Goal: Transaction & Acquisition: Purchase product/service

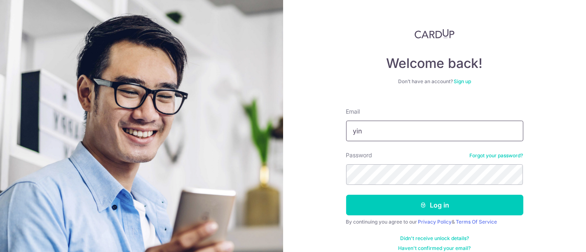
type input "[EMAIL_ADDRESS][DOMAIN_NAME]"
click at [346, 195] on button "Log in" at bounding box center [434, 205] width 177 height 21
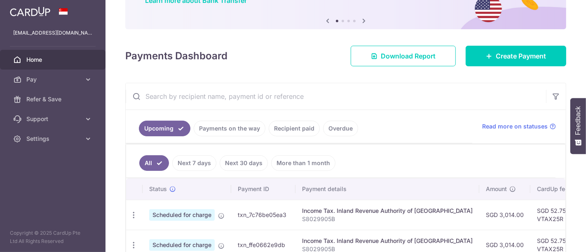
scroll to position [137, 0]
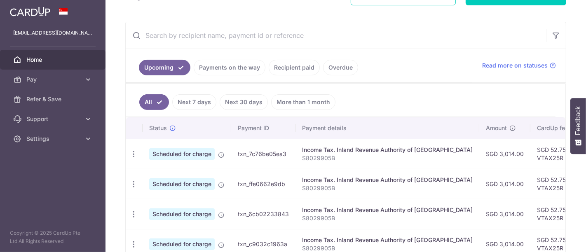
drag, startPoint x: 523, startPoint y: 151, endPoint x: 544, endPoint y: 150, distance: 21.9
click at [544, 150] on td "SGD 52.75 VTAX25R" at bounding box center [558, 154] width 54 height 30
click at [531, 161] on td "SGD 52.75 VTAX25R" at bounding box center [558, 154] width 54 height 30
drag, startPoint x: 531, startPoint y: 155, endPoint x: 544, endPoint y: 155, distance: 13.2
click at [544, 155] on td "SGD 52.75 VTAX25R" at bounding box center [558, 154] width 54 height 30
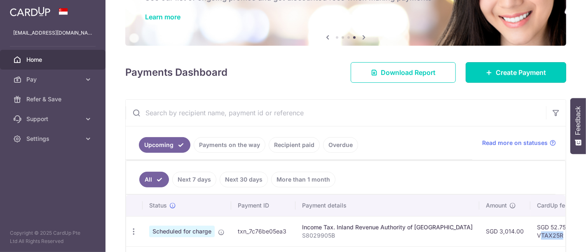
scroll to position [46, 0]
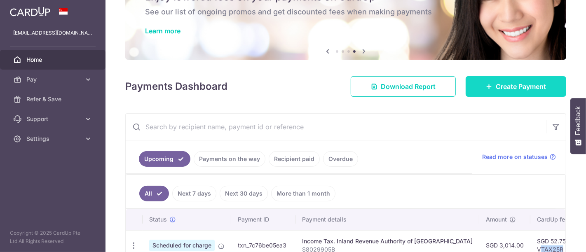
click at [522, 92] on link "Create Payment" at bounding box center [516, 86] width 101 height 21
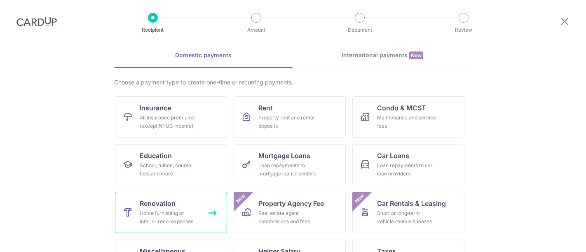
scroll to position [46, 0]
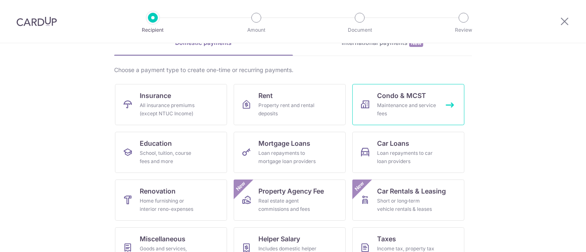
click at [419, 94] on span "Condo & MCST" at bounding box center [401, 96] width 49 height 10
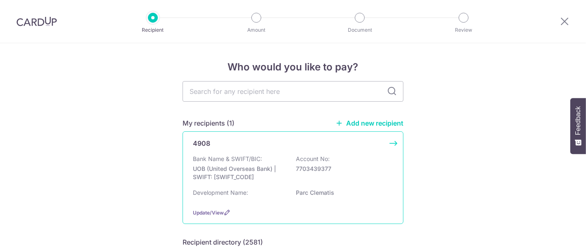
click at [394, 141] on div "4908 Bank Name & SWIFT/BIC: UOB (United Overseas Bank) | SWIFT: [SWIFT_CODE] Ac…" at bounding box center [293, 178] width 221 height 93
click at [308, 172] on p "7703439377" at bounding box center [342, 169] width 92 height 8
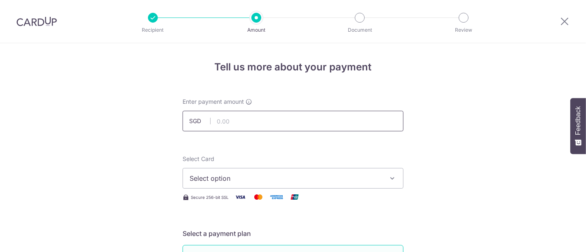
click at [249, 122] on input "text" at bounding box center [293, 121] width 221 height 21
type input "1,255.68"
click at [239, 174] on span "Select option" at bounding box center [286, 179] width 192 height 10
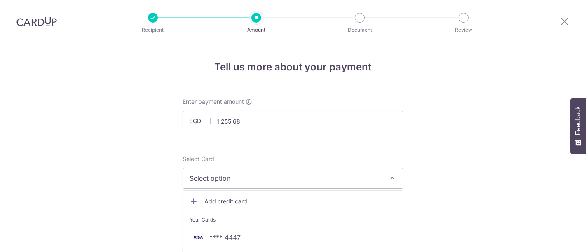
scroll to position [46, 0]
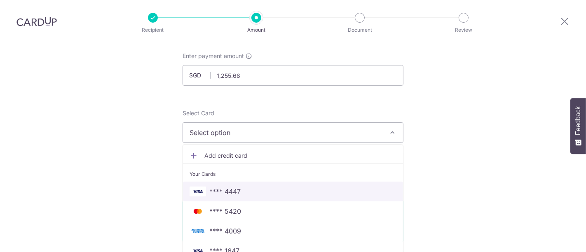
click at [242, 194] on span "**** 4447" at bounding box center [293, 192] width 207 height 10
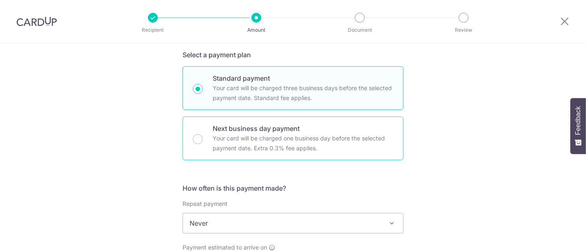
scroll to position [229, 0]
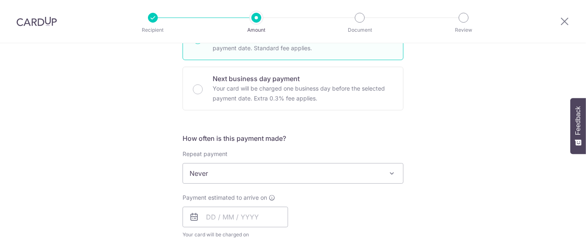
click at [212, 175] on span "Never" at bounding box center [293, 174] width 220 height 20
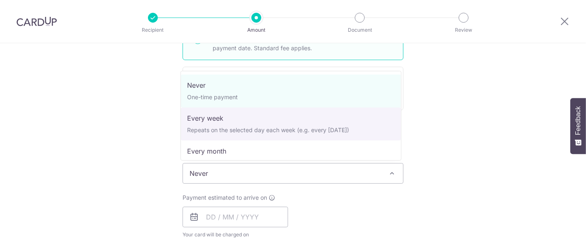
scroll to position [82, 0]
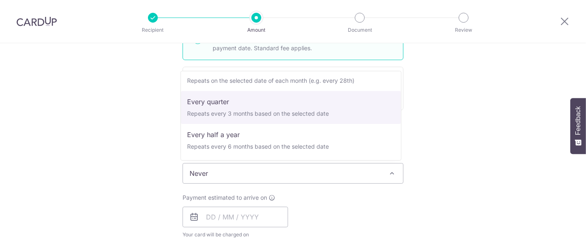
select select "4"
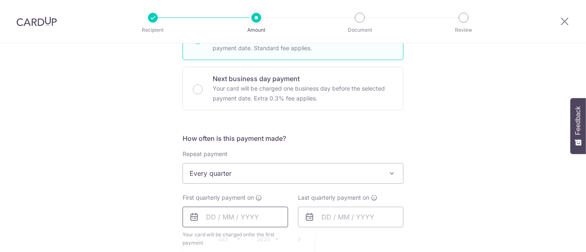
click at [208, 214] on input "text" at bounding box center [236, 217] width 106 height 21
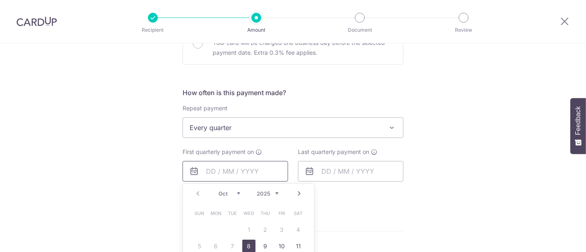
scroll to position [412, 0]
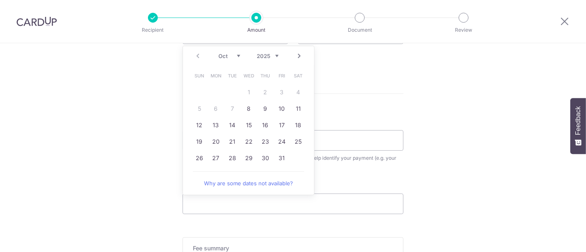
click at [397, 94] on form "Enter payment amount SGD 1,255.68 1255.68 Select Card **** 4447 Add credit card…" at bounding box center [293, 15] width 221 height 661
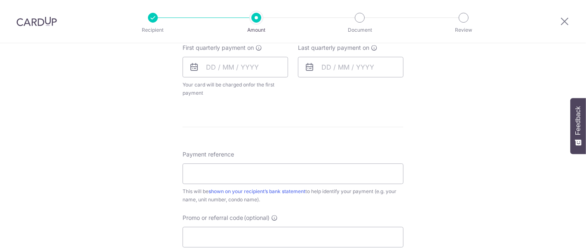
scroll to position [366, 0]
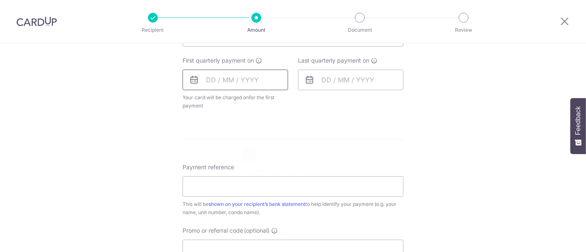
drag, startPoint x: 220, startPoint y: 78, endPoint x: 224, endPoint y: 87, distance: 10.3
click at [220, 78] on input "text" at bounding box center [236, 80] width 106 height 21
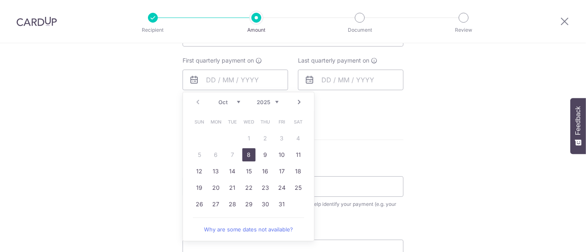
drag, startPoint x: 250, startPoint y: 155, endPoint x: 390, endPoint y: 97, distance: 152.3
click at [250, 155] on link "8" at bounding box center [248, 154] width 13 height 13
type input "08/10/2025"
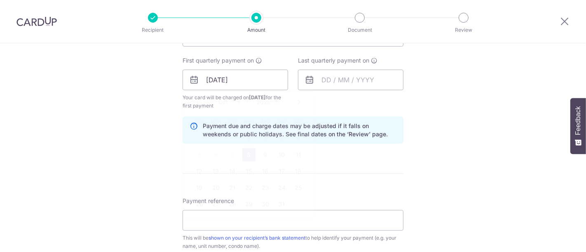
scroll to position [275, 0]
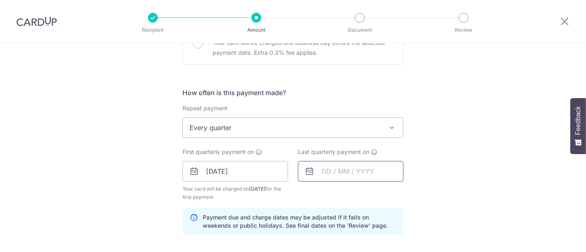
click at [337, 174] on input "text" at bounding box center [351, 171] width 106 height 21
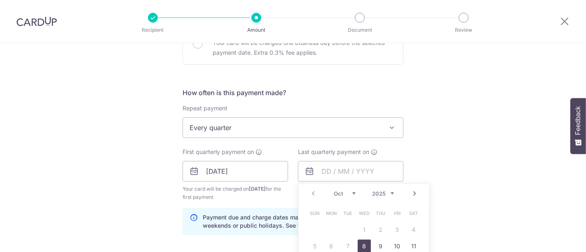
click at [499, 138] on div "Tell us more about your payment Enter payment amount SGD 1,255.68 1255.68 Selec…" at bounding box center [293, 163] width 586 height 788
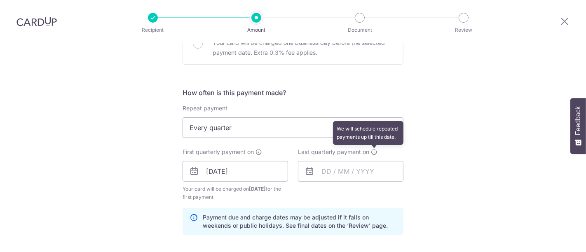
click at [372, 151] on icon at bounding box center [374, 152] width 7 height 7
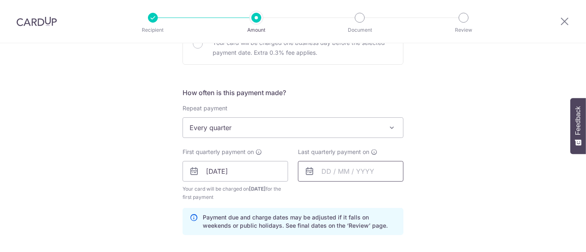
click at [370, 171] on input "text" at bounding box center [351, 171] width 106 height 21
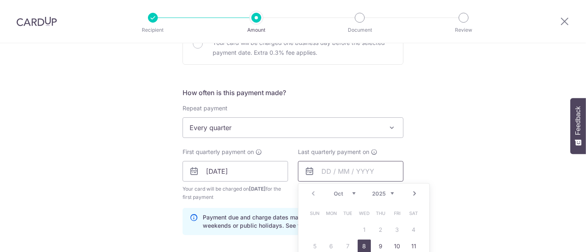
scroll to position [320, 0]
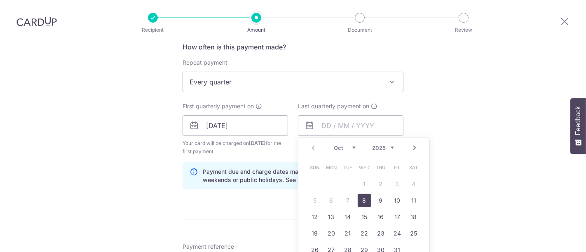
click at [411, 149] on link "Next" at bounding box center [415, 148] width 10 height 10
click at [390, 146] on select "2025 2026 2027 2028 2029 2030 2031 2032 2033 2034 2035" at bounding box center [383, 148] width 22 height 7
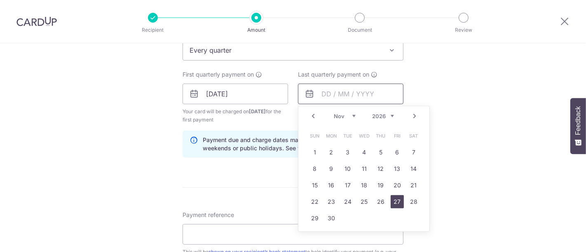
scroll to position [366, 0]
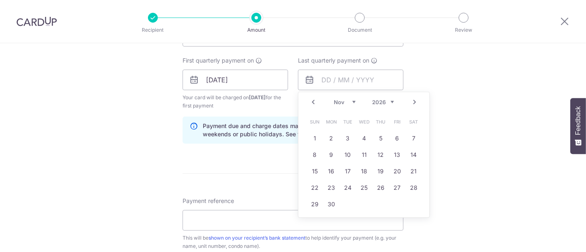
click at [350, 101] on select "Jan Feb Mar Apr May Jun Jul Aug Sep Oct Nov Dec" at bounding box center [345, 102] width 22 height 7
click at [415, 102] on link "Next" at bounding box center [415, 102] width 10 height 10
click at [346, 155] on link "5" at bounding box center [347, 154] width 13 height 13
type input "05/01/2027"
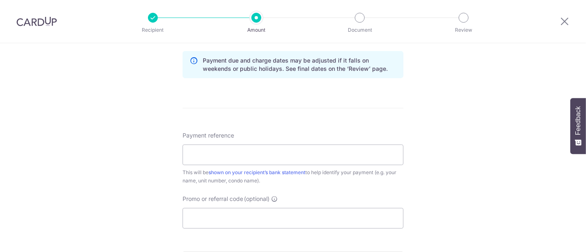
scroll to position [458, 0]
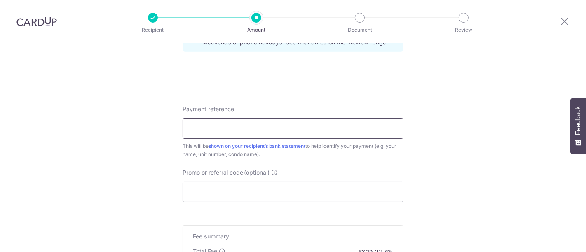
click at [252, 130] on input "Payment reference" at bounding box center [293, 128] width 221 height 21
type input "Blk 6A0206"
click at [214, 197] on input "Promo or referral code (optional)" at bounding box center [293, 192] width 221 height 21
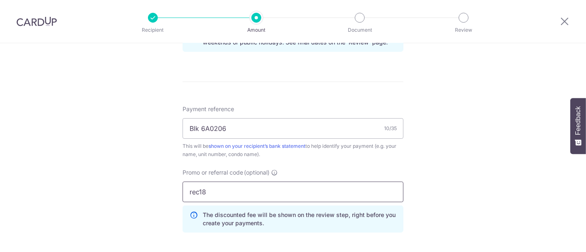
type input "rec18"
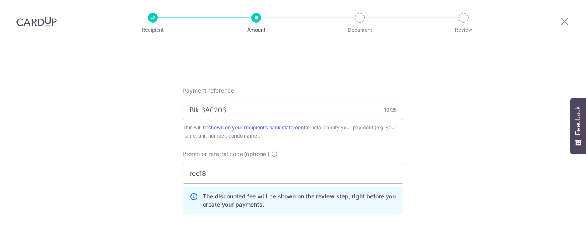
scroll to position [614, 0]
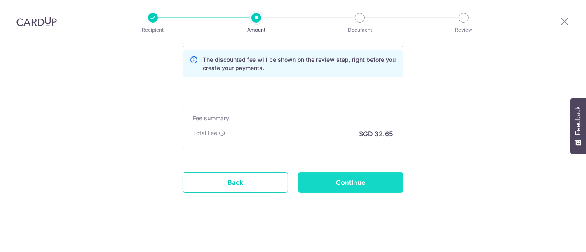
click at [374, 181] on input "Continue" at bounding box center [351, 182] width 106 height 21
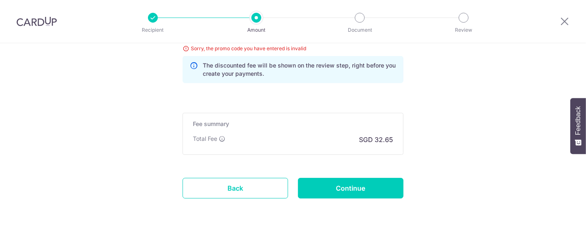
scroll to position [486, 0]
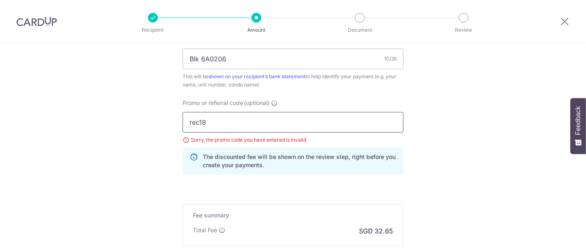
click at [232, 119] on input "rec18" at bounding box center [293, 122] width 221 height 21
type input "rec185"
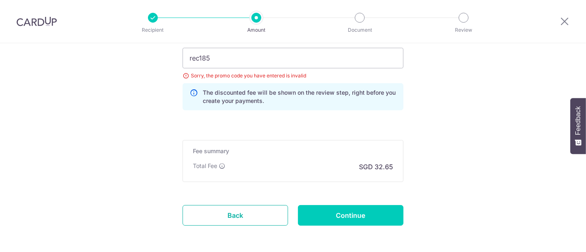
scroll to position [538, 0]
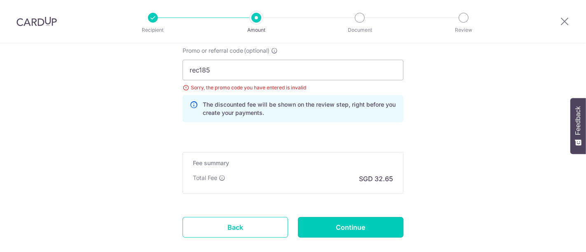
click at [367, 224] on input "Continue" at bounding box center [351, 227] width 106 height 21
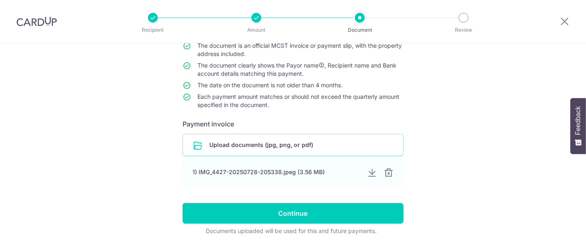
scroll to position [92, 0]
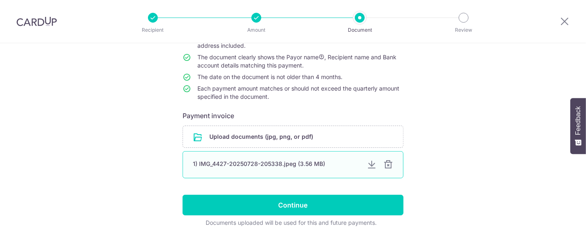
click at [241, 163] on div "1) IMG_4427-20250728-205338.jpeg (3.56 MB)" at bounding box center [276, 164] width 167 height 8
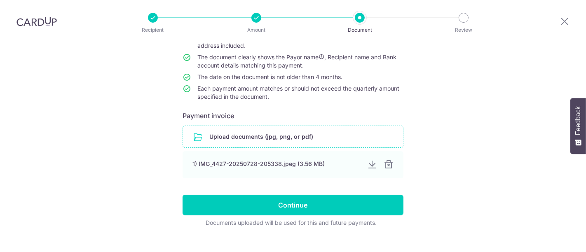
click at [264, 129] on input "file" at bounding box center [293, 136] width 220 height 21
click at [233, 137] on input "file" at bounding box center [293, 136] width 220 height 21
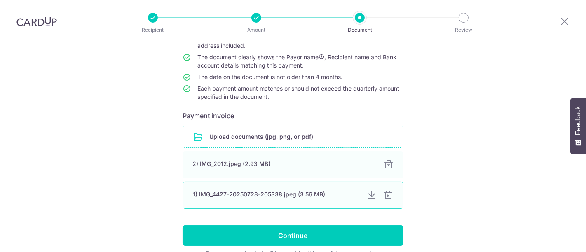
click at [389, 197] on div at bounding box center [389, 196] width 10 height 10
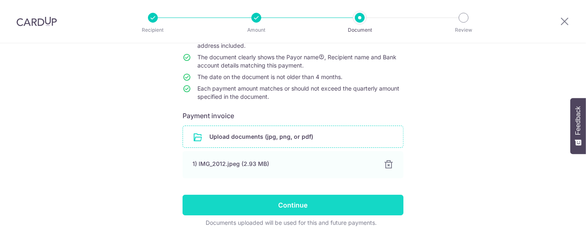
click at [302, 197] on input "Continue" at bounding box center [293, 205] width 221 height 21
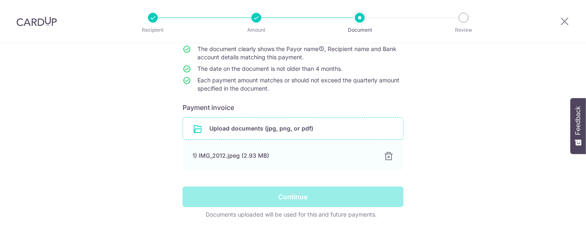
scroll to position [104, 0]
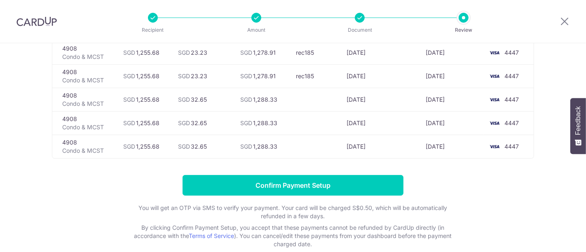
scroll to position [39, 0]
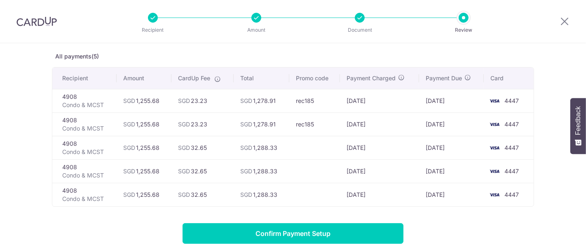
drag, startPoint x: 294, startPoint y: 126, endPoint x: 322, endPoint y: 126, distance: 28.0
click at [322, 126] on td "rec185" at bounding box center [315, 125] width 51 height 24
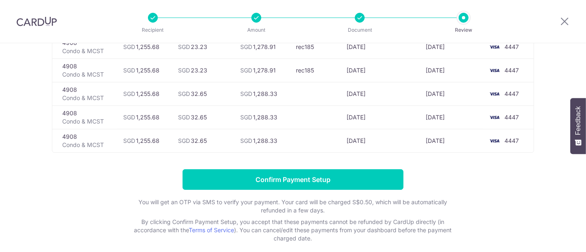
scroll to position [131, 0]
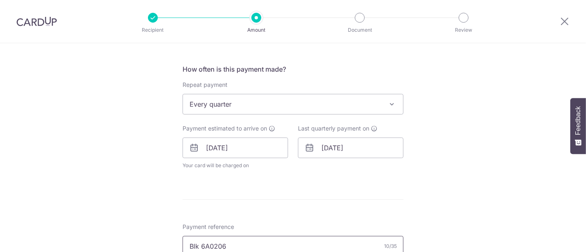
scroll to position [366, 0]
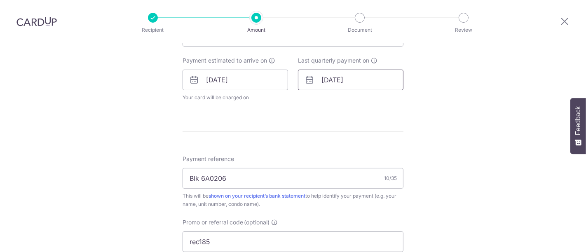
click at [351, 80] on input "05/01/2027" at bounding box center [351, 80] width 106 height 21
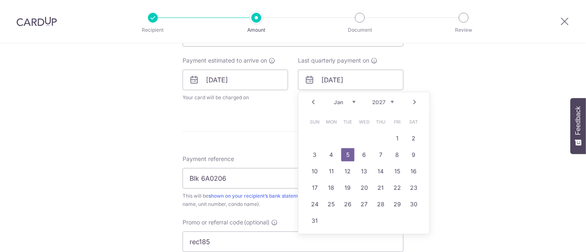
click at [391, 101] on select "2025 2026 2027 2028 2029 2030 2031 2032 2033 2034 2035" at bounding box center [383, 102] width 22 height 7
click at [398, 170] on link "16" at bounding box center [397, 171] width 13 height 13
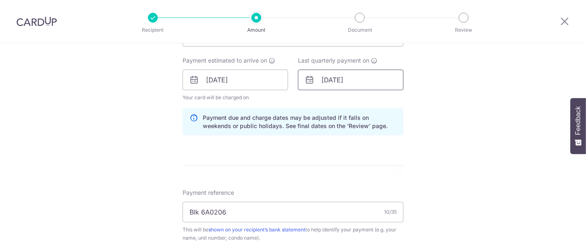
click at [342, 85] on input "16/01/2026" at bounding box center [351, 80] width 106 height 21
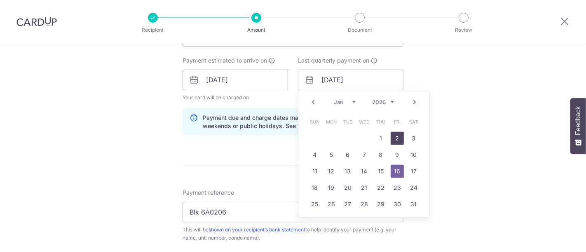
click at [398, 140] on link "2" at bounding box center [397, 138] width 13 height 13
type input "02/01/2026"
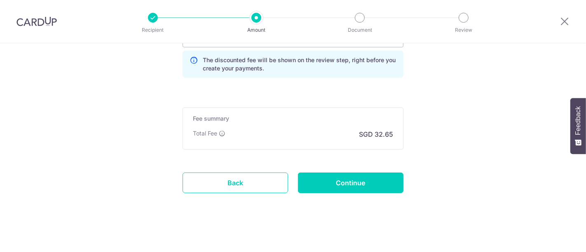
scroll to position [605, 0]
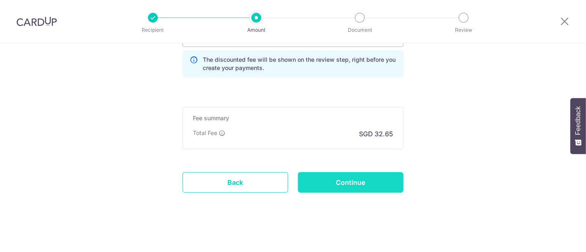
drag, startPoint x: 357, startPoint y: 190, endPoint x: 359, endPoint y: 186, distance: 4.8
click at [358, 190] on input "Continue" at bounding box center [351, 182] width 106 height 21
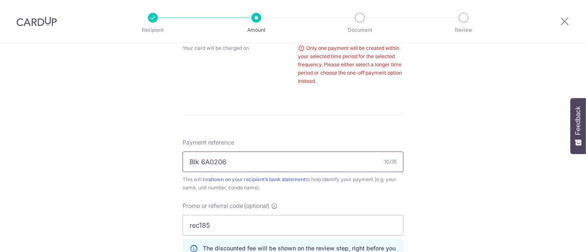
scroll to position [324, 0]
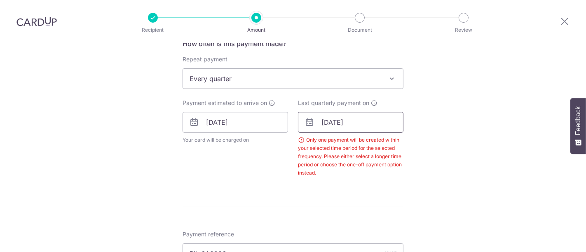
click at [365, 128] on input "[DATE]" at bounding box center [351, 122] width 106 height 21
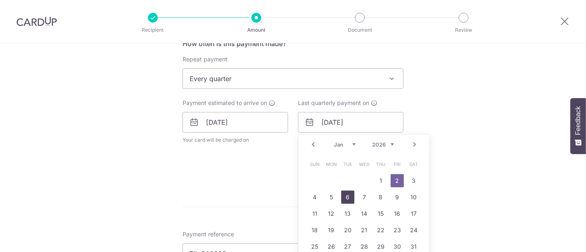
click at [350, 196] on link "6" at bounding box center [347, 197] width 13 height 13
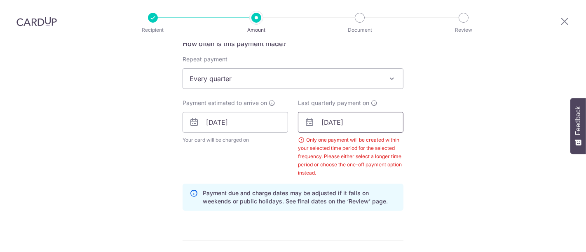
click at [372, 129] on input "06/01/2026" at bounding box center [351, 122] width 106 height 21
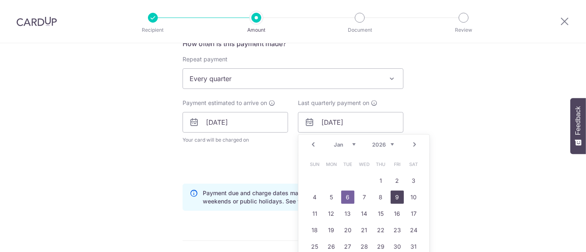
click at [395, 192] on link "9" at bounding box center [397, 197] width 13 height 13
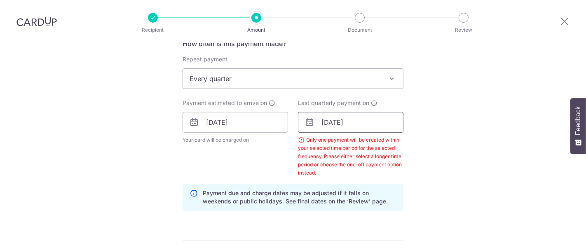
click at [376, 120] on input "09/01/2026" at bounding box center [351, 122] width 106 height 21
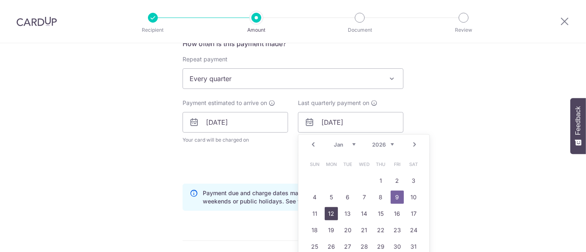
click at [327, 216] on link "12" at bounding box center [331, 213] width 13 height 13
type input "12/01/2026"
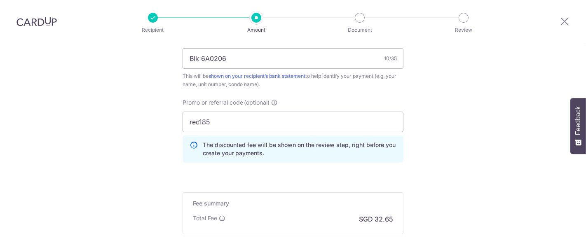
scroll to position [638, 0]
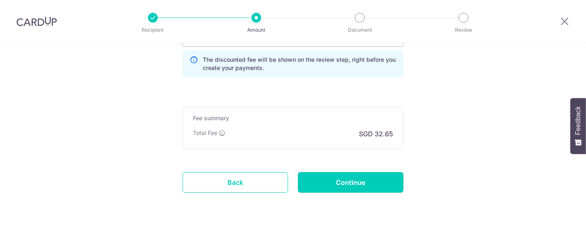
click at [321, 178] on input "Continue" at bounding box center [351, 182] width 106 height 21
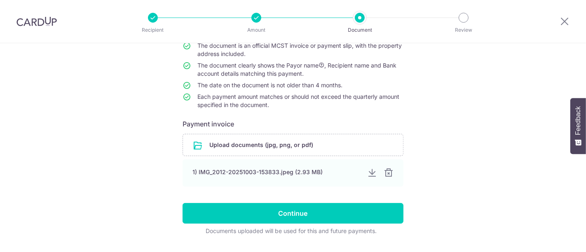
scroll to position [104, 0]
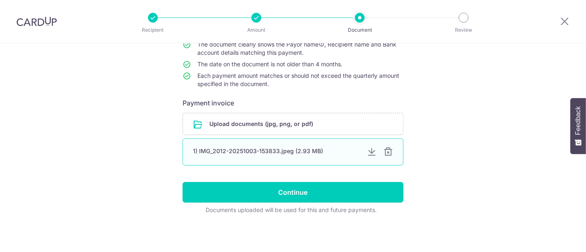
click at [292, 153] on div "1) IMG_2012-20251003-153833.jpeg (2.93 MB)" at bounding box center [276, 151] width 167 height 8
click at [240, 151] on div "1) IMG_2012-20251003-153833.jpeg (2.93 MB)" at bounding box center [276, 151] width 167 height 8
click at [369, 151] on div at bounding box center [372, 152] width 10 height 10
click at [338, 193] on input "Continue" at bounding box center [293, 192] width 221 height 21
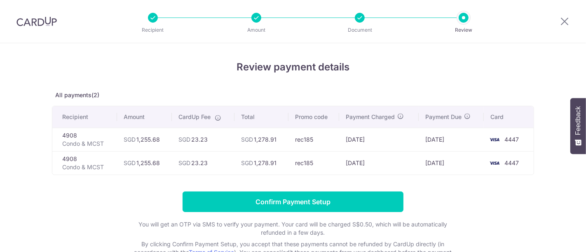
click at [388, 84] on div "Review payment details All payments(2) Recipient Amount CardUp Fee Total Promo …" at bounding box center [293, 162] width 483 height 205
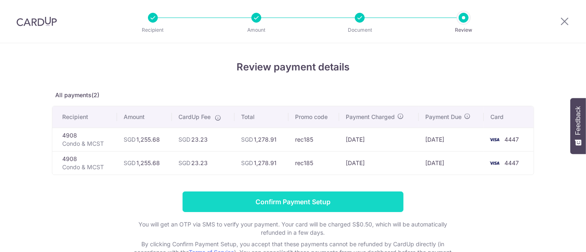
click at [334, 201] on input "Confirm Payment Setup" at bounding box center [293, 202] width 221 height 21
